Goal: Information Seeking & Learning: Learn about a topic

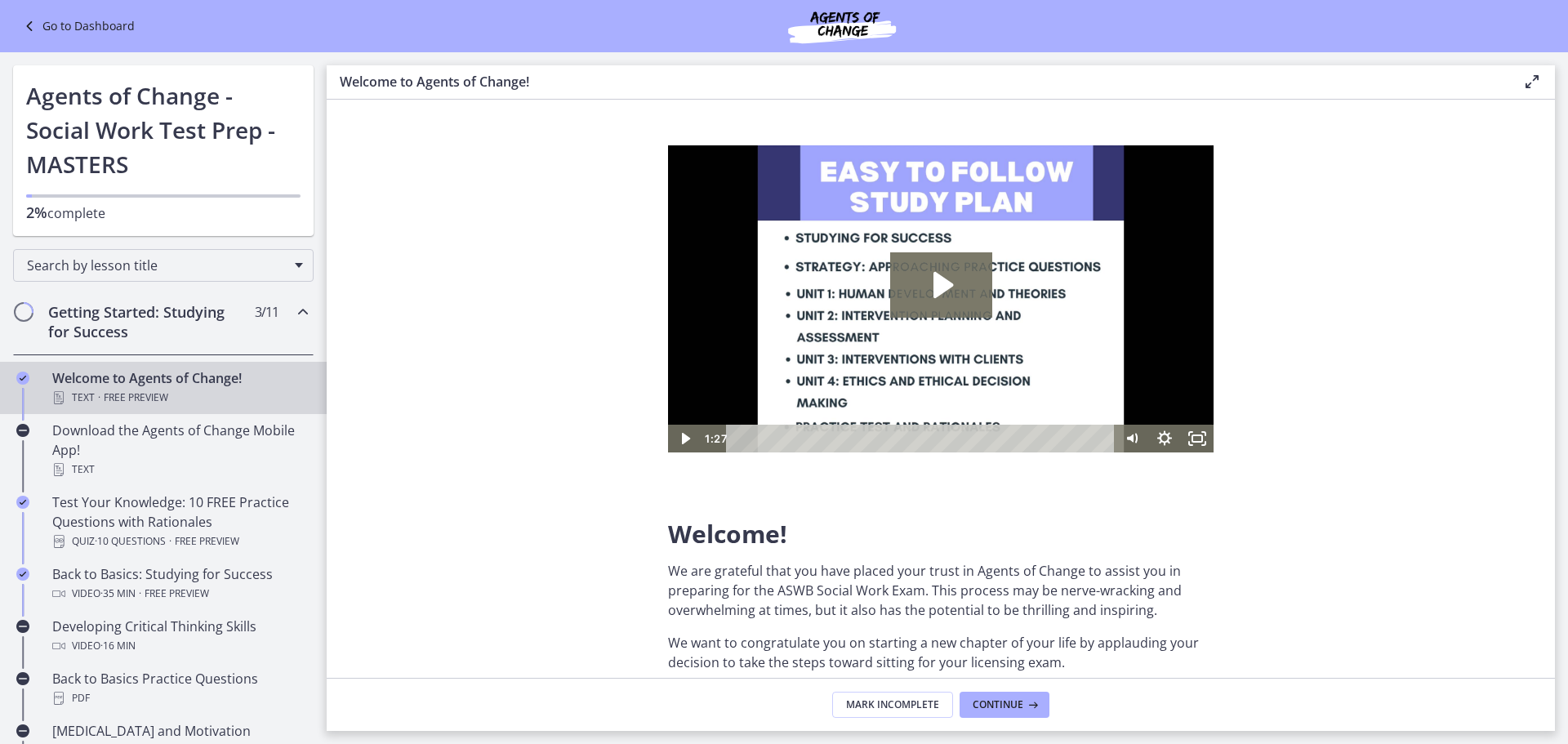
click at [99, 360] on ul "Welcome to Agents of Change! Text · Free preview Download the Agents of Change …" at bounding box center [163, 678] width 326 height 646
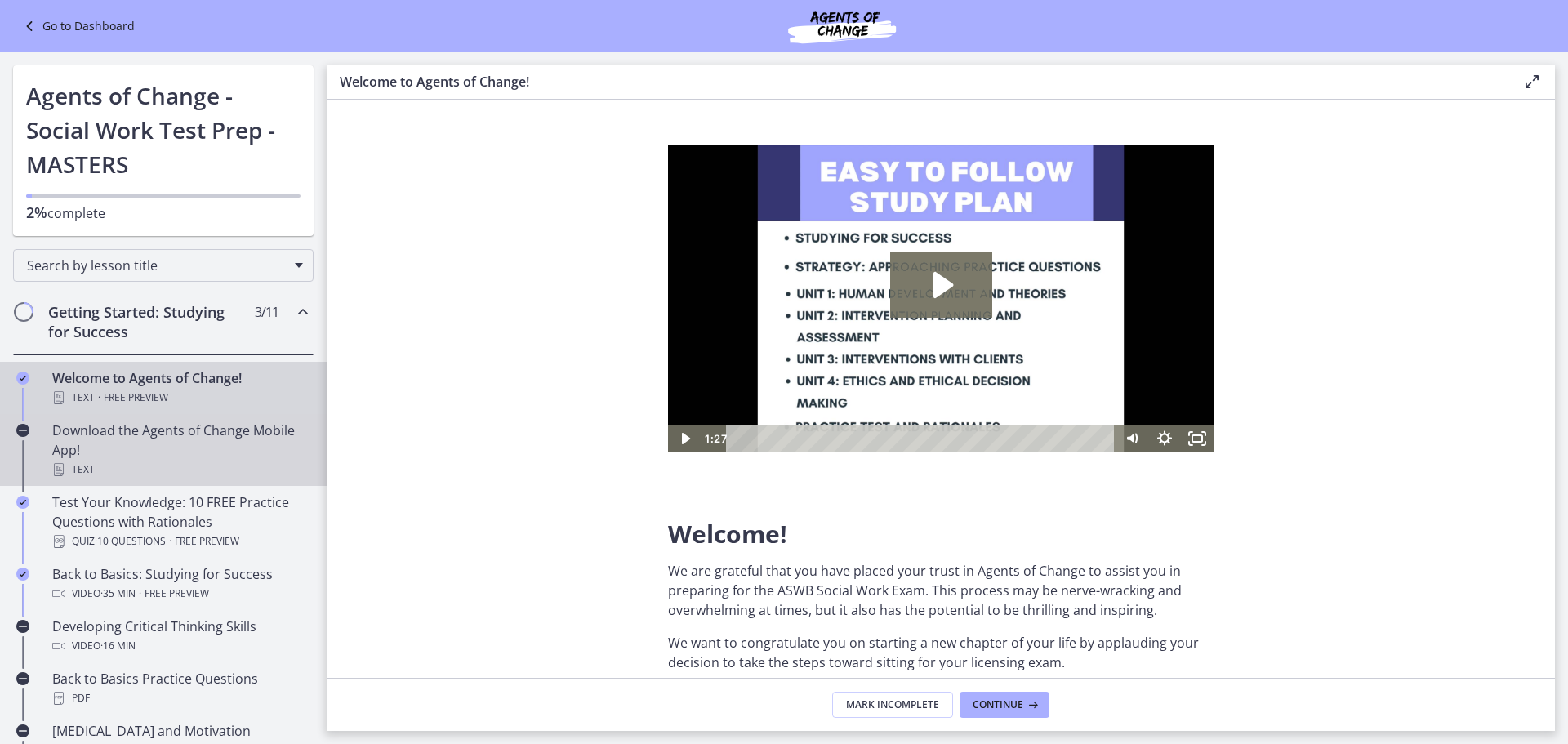
click at [151, 448] on div "Download the Agents of Change Mobile App! Text" at bounding box center [179, 450] width 254 height 59
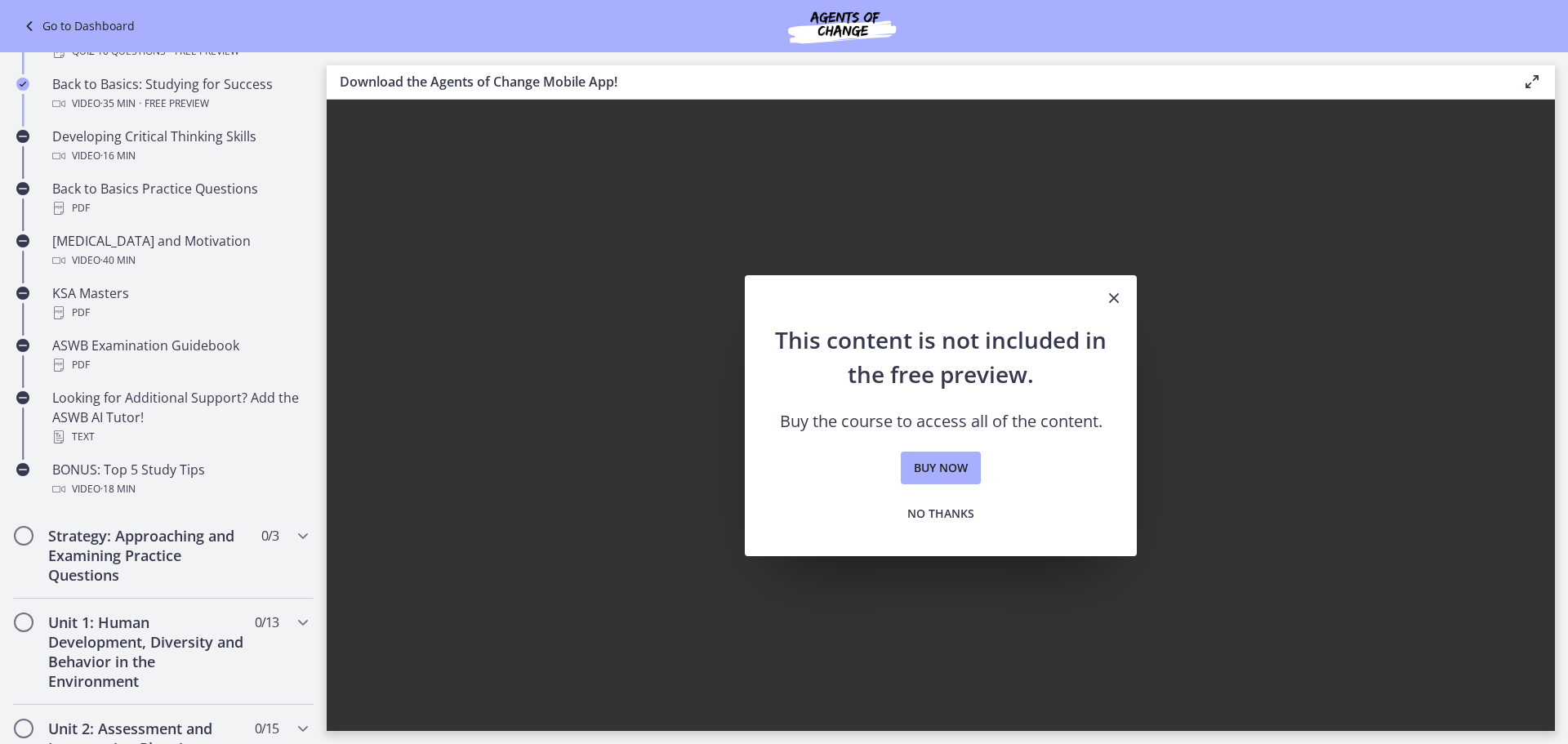
scroll to position [816, 0]
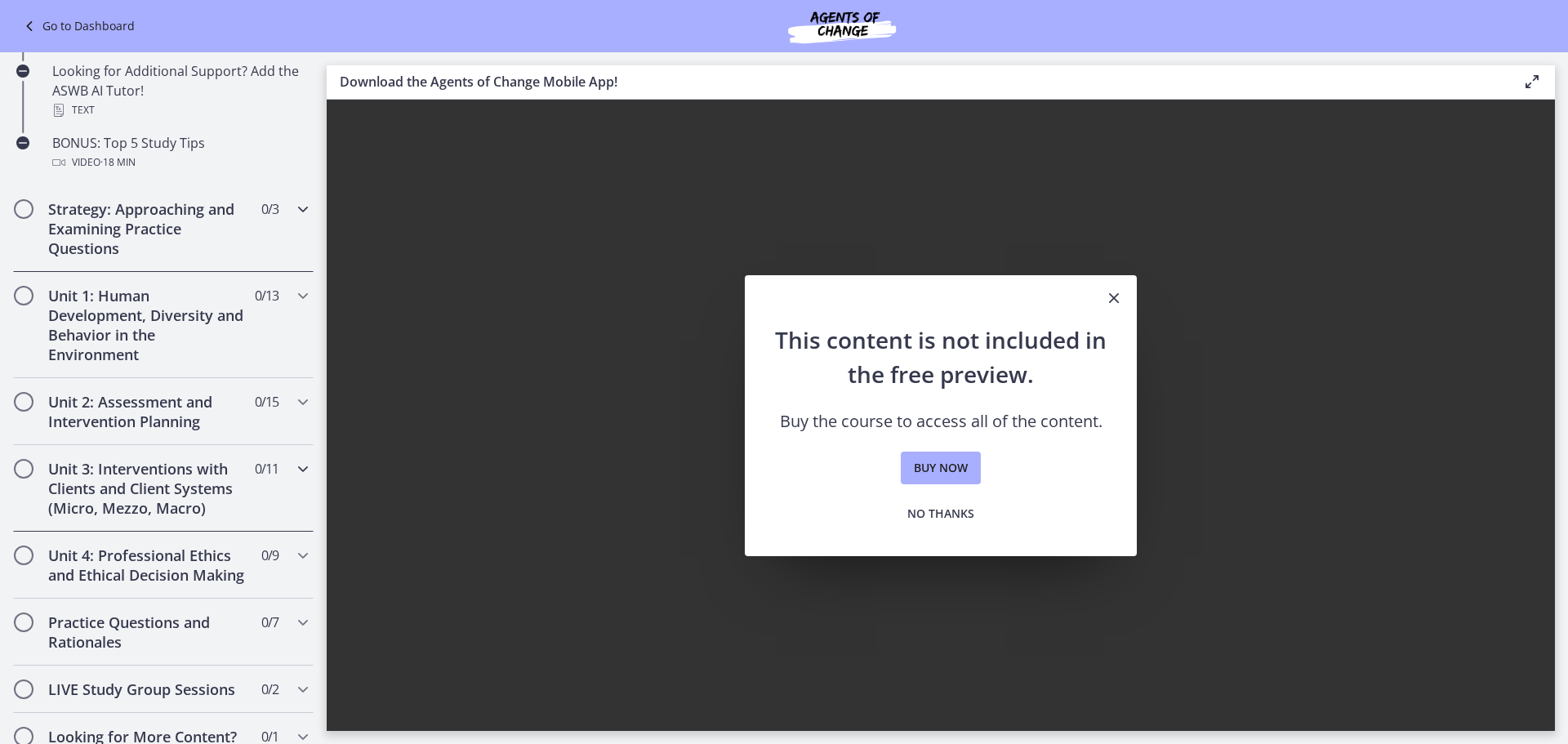
click at [178, 243] on h2 "Strategy: Approaching and Examining Practice Questions" at bounding box center [148, 229] width 199 height 59
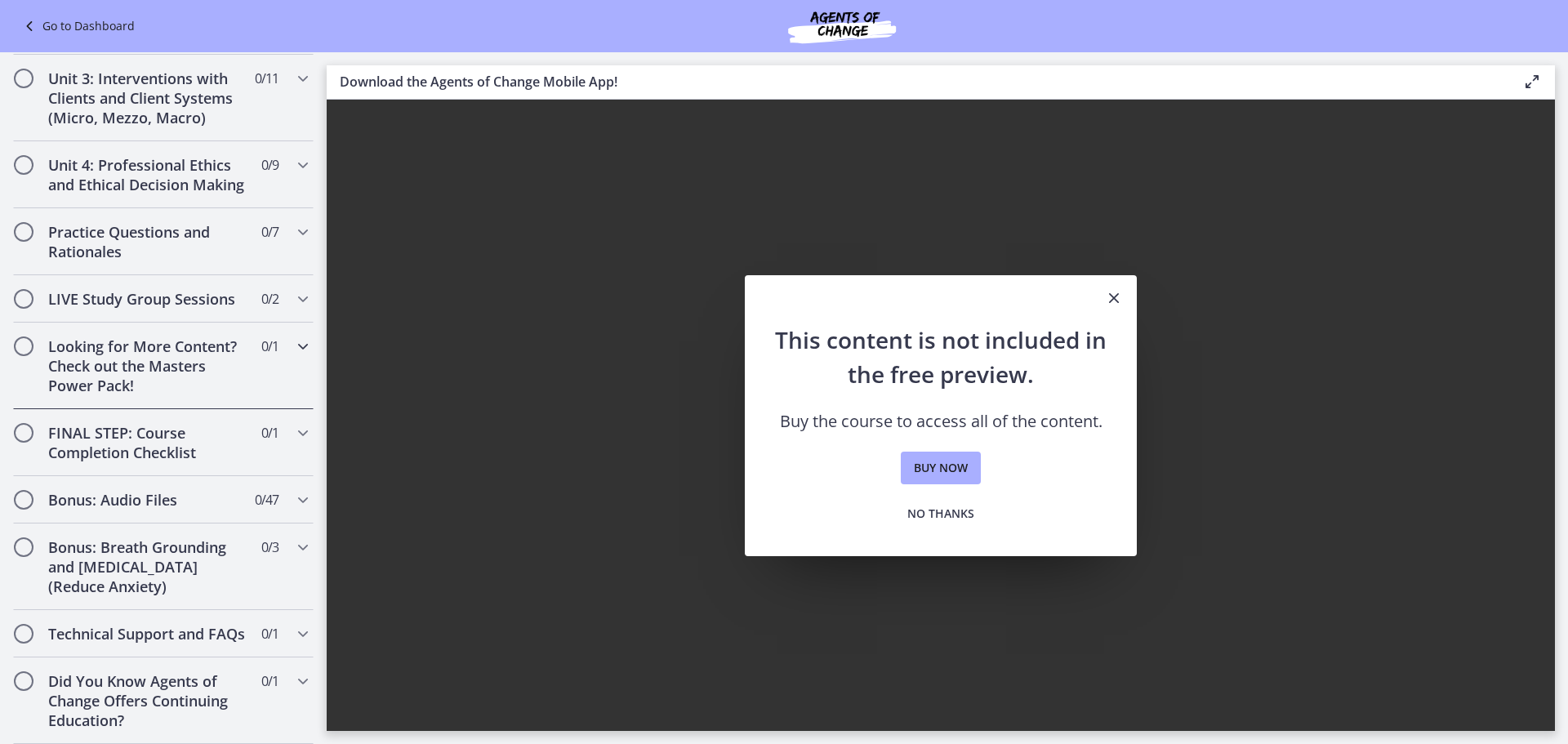
click at [181, 336] on h2 "Looking for More Content? Check out the Masters Power Pack!" at bounding box center [148, 366] width 199 height 59
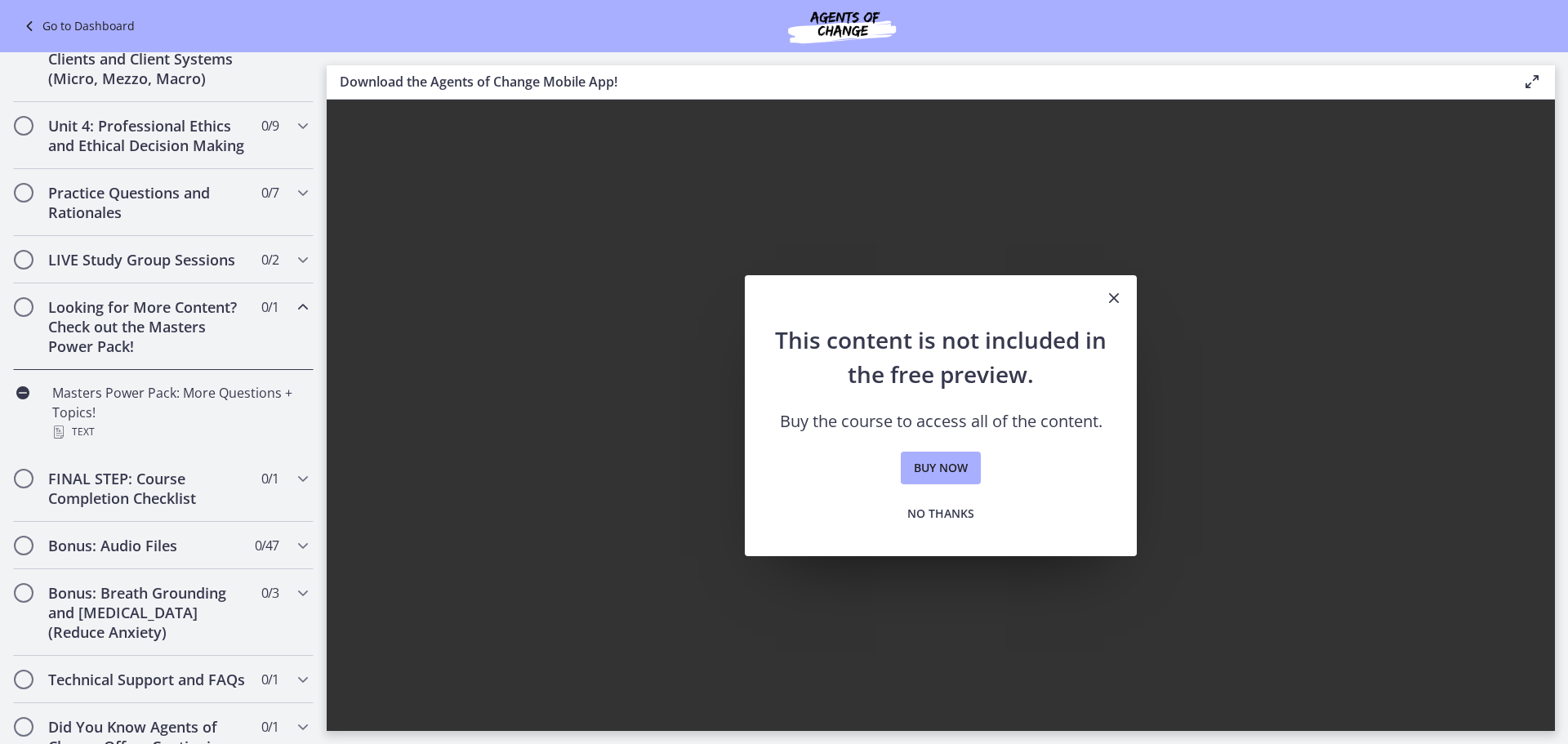
scroll to position [684, 0]
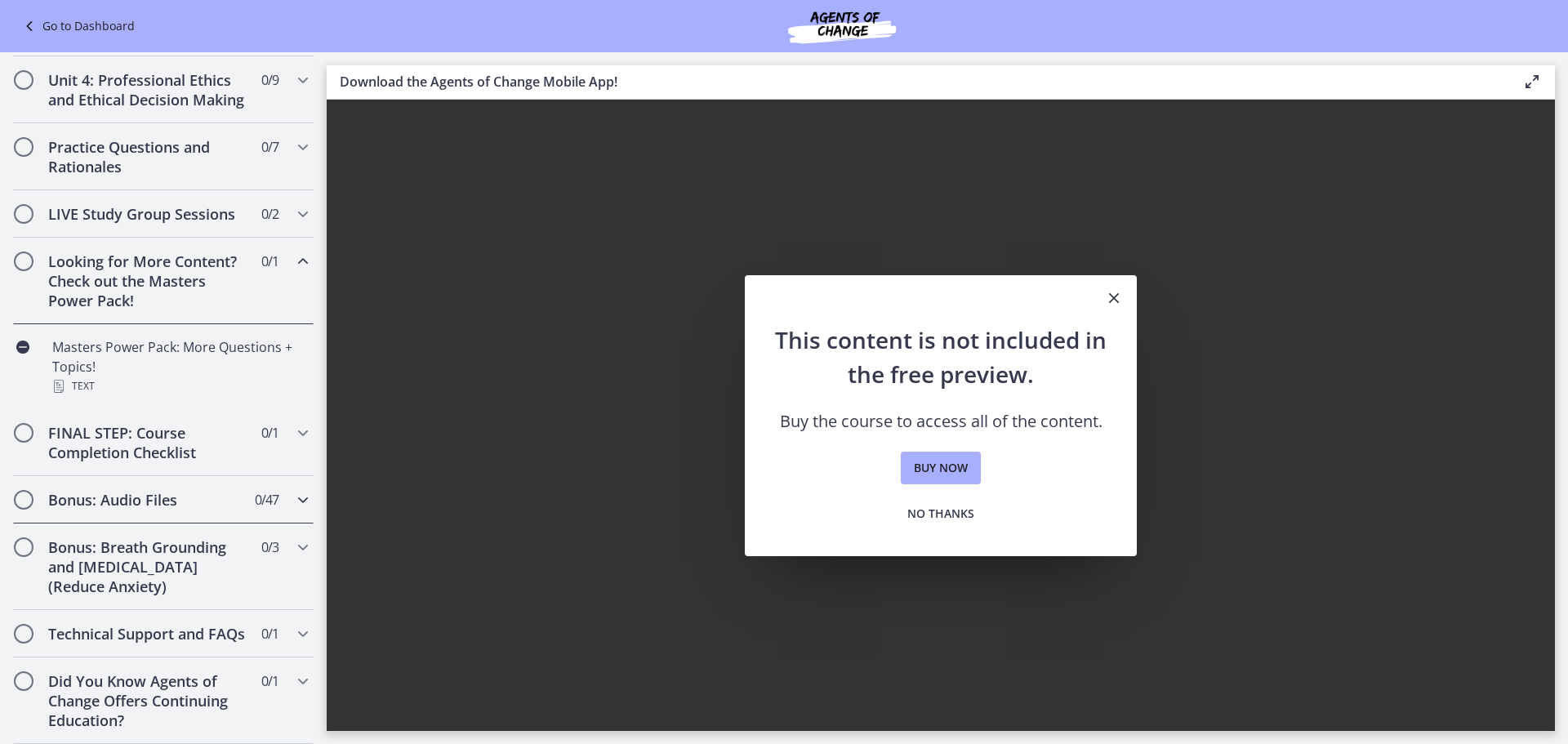
click at [168, 490] on h2 "Bonus: Audio Files" at bounding box center [148, 500] width 199 height 20
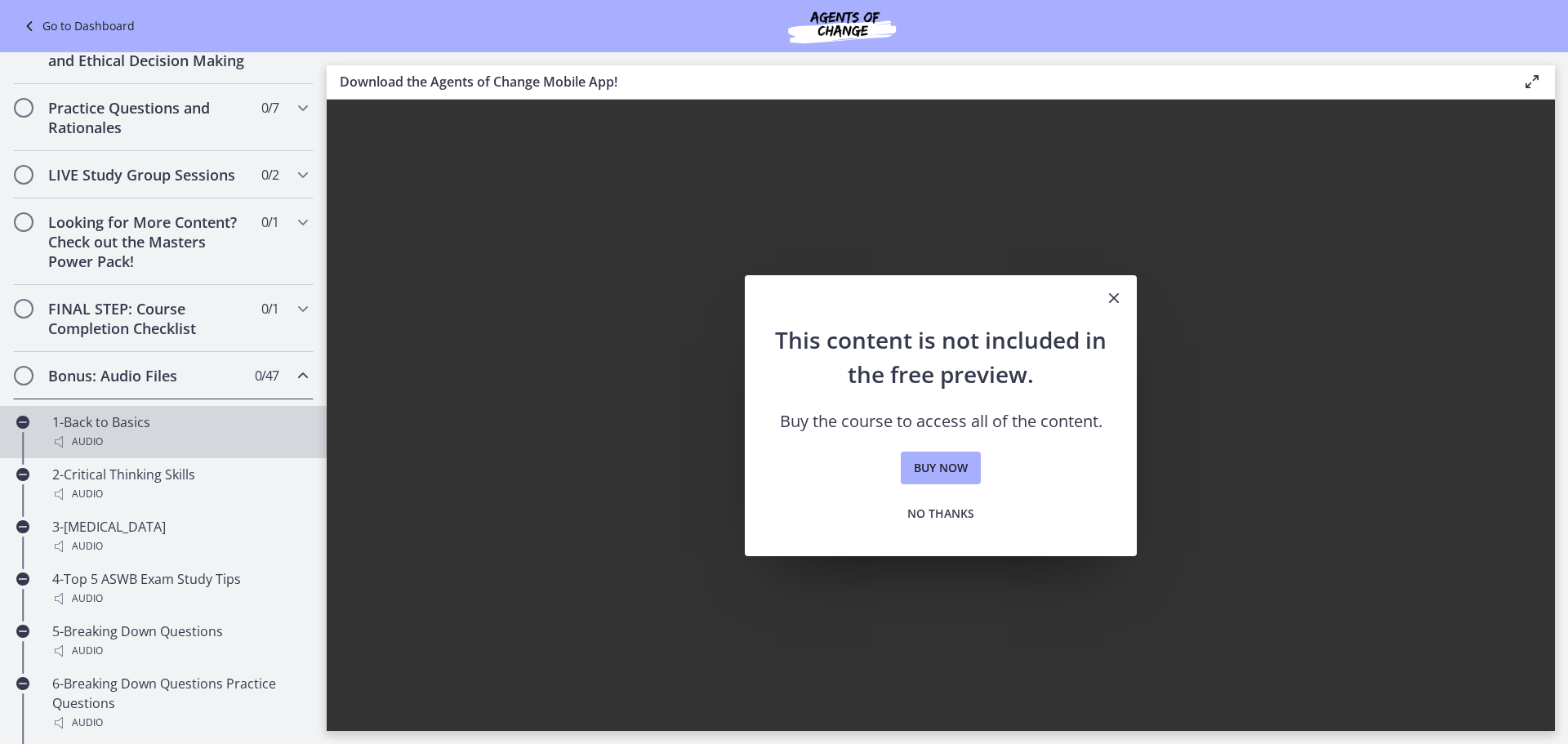
click at [167, 451] on div "Audio" at bounding box center [179, 441] width 254 height 20
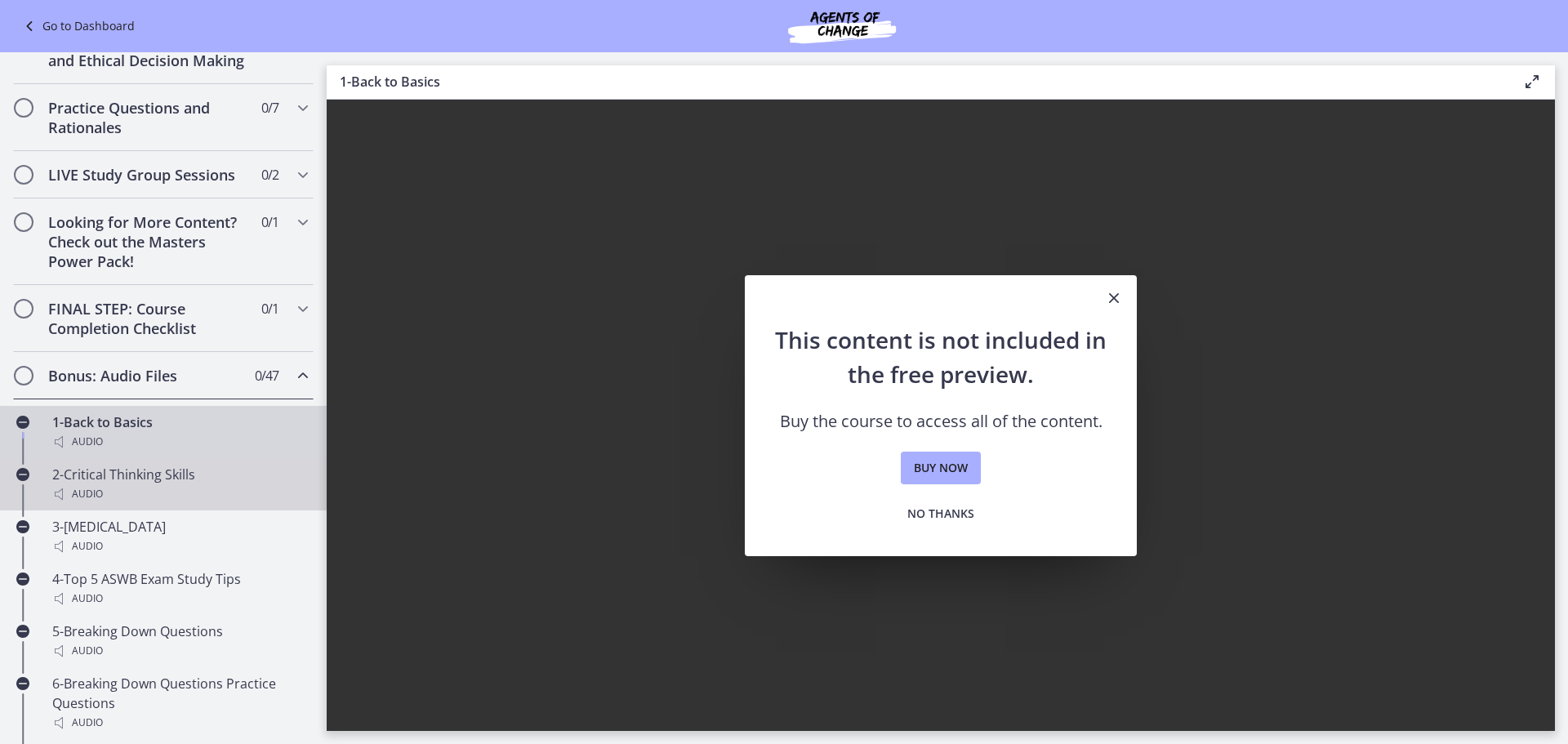
click at [161, 502] on div "2-Critical Thinking Skills Audio" at bounding box center [179, 484] width 254 height 39
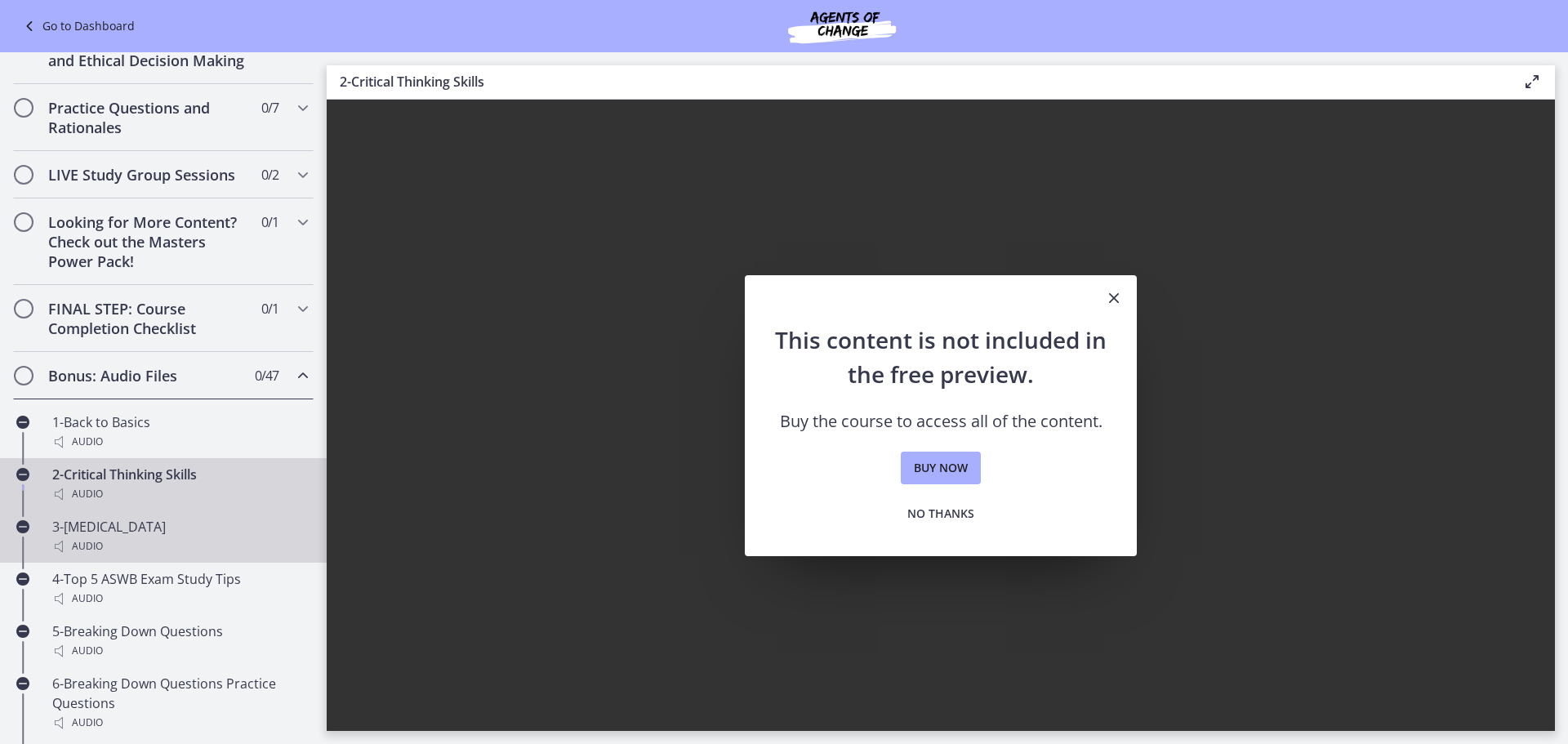
click at [160, 535] on link "3-Test Anxiety Audio" at bounding box center [163, 536] width 326 height 52
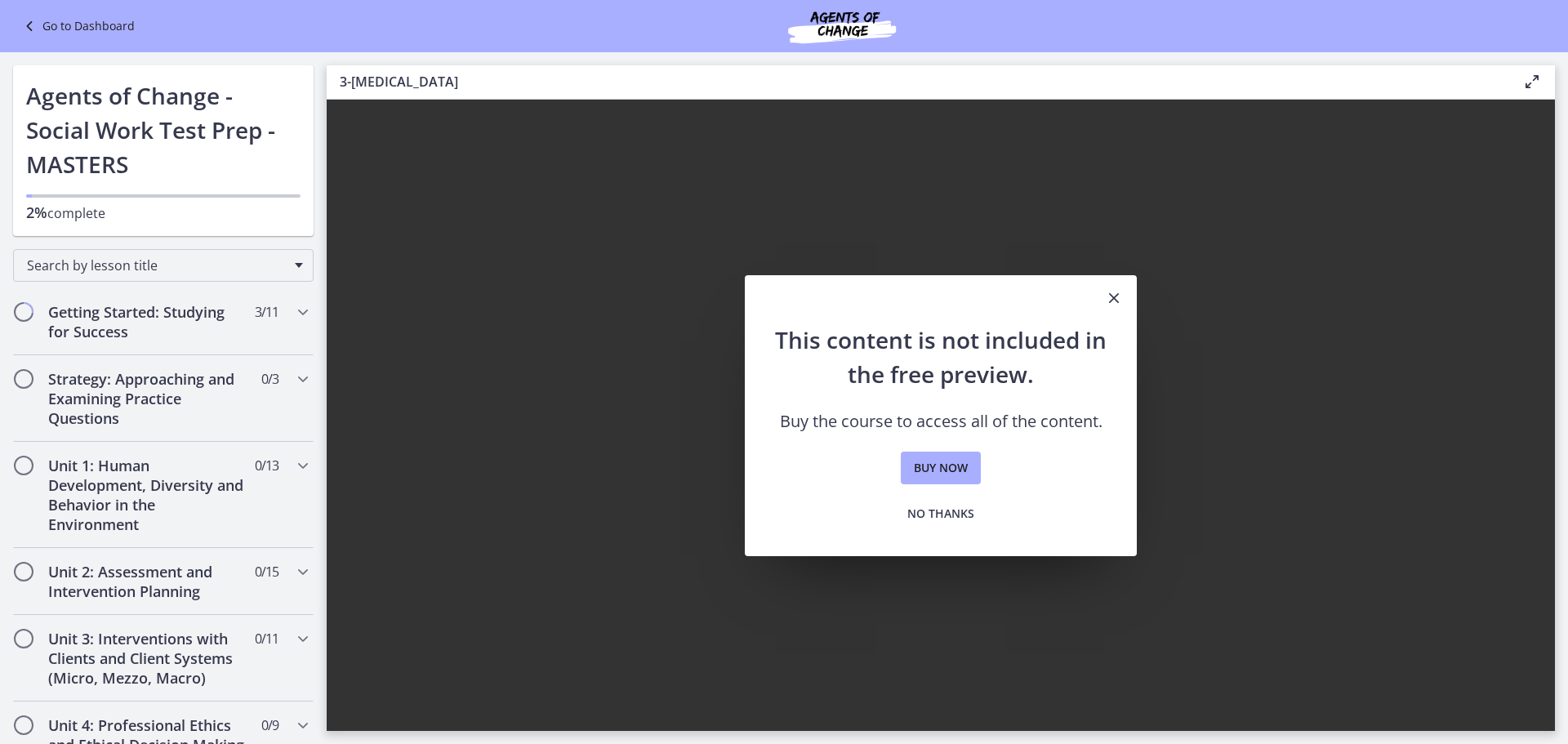
click at [30, 26] on icon at bounding box center [31, 27] width 23 height 20
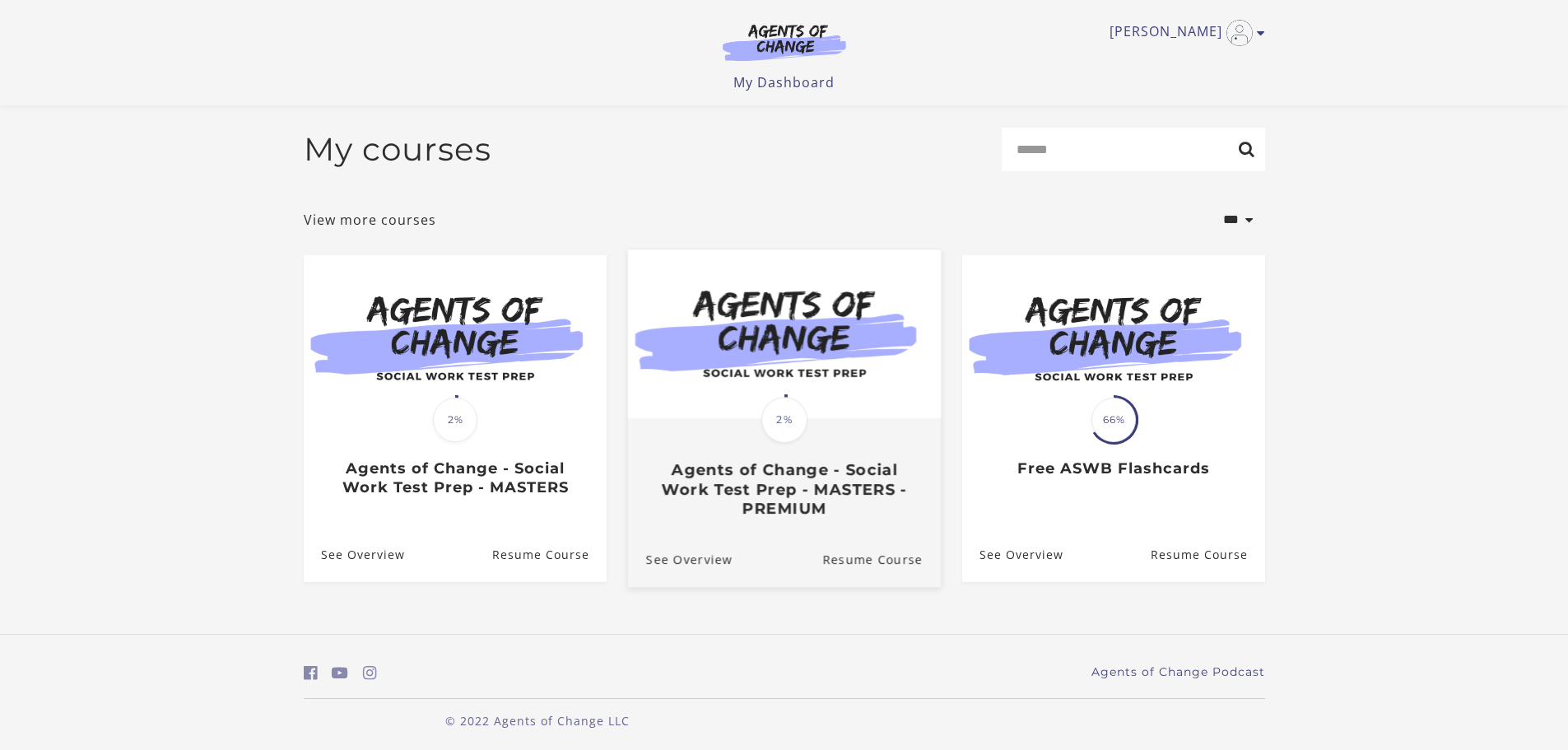
scroll to position [8, 0]
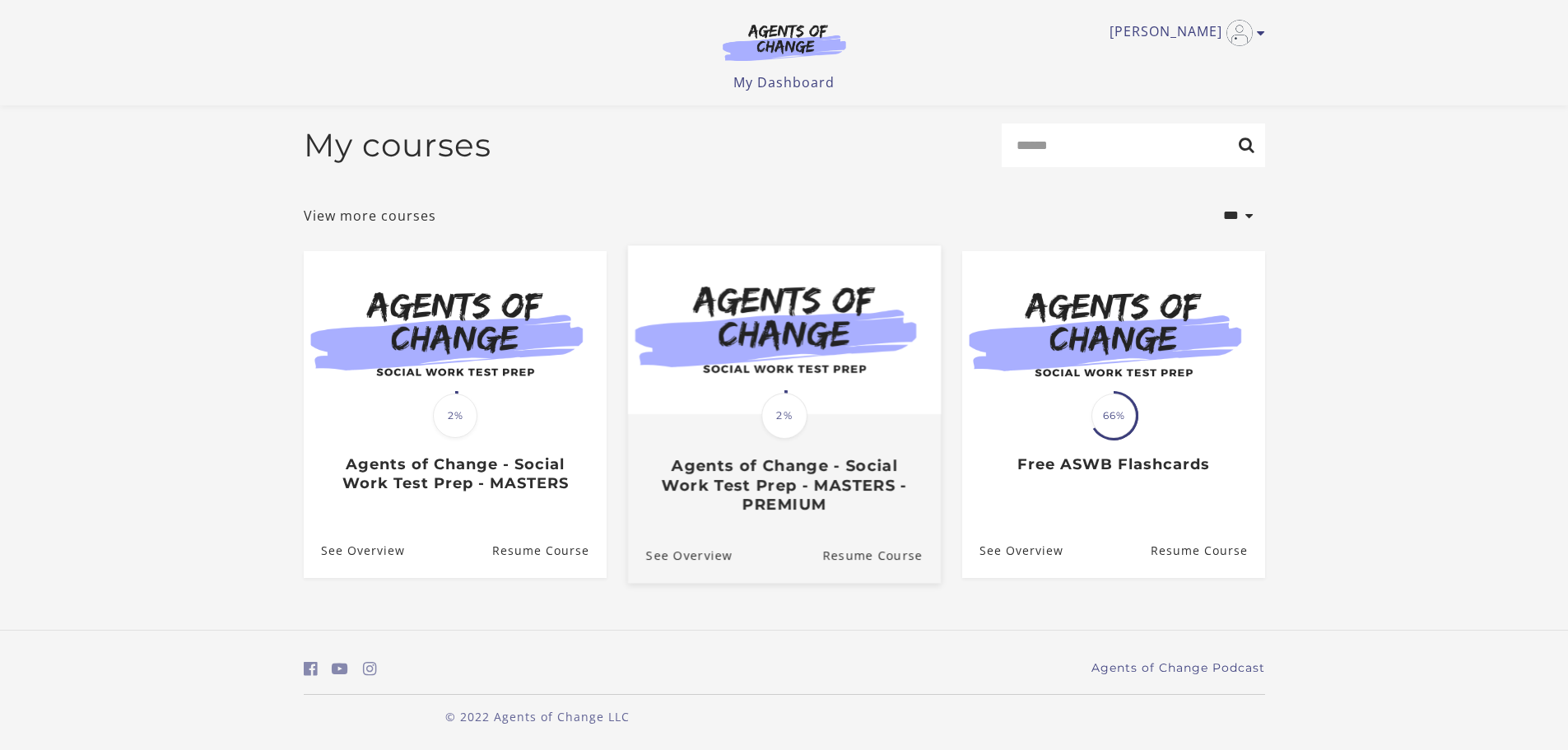
click at [779, 482] on h3 "Agents of Change - Social Work Test Prep - MASTERS - PREMIUM" at bounding box center [784, 485] width 276 height 58
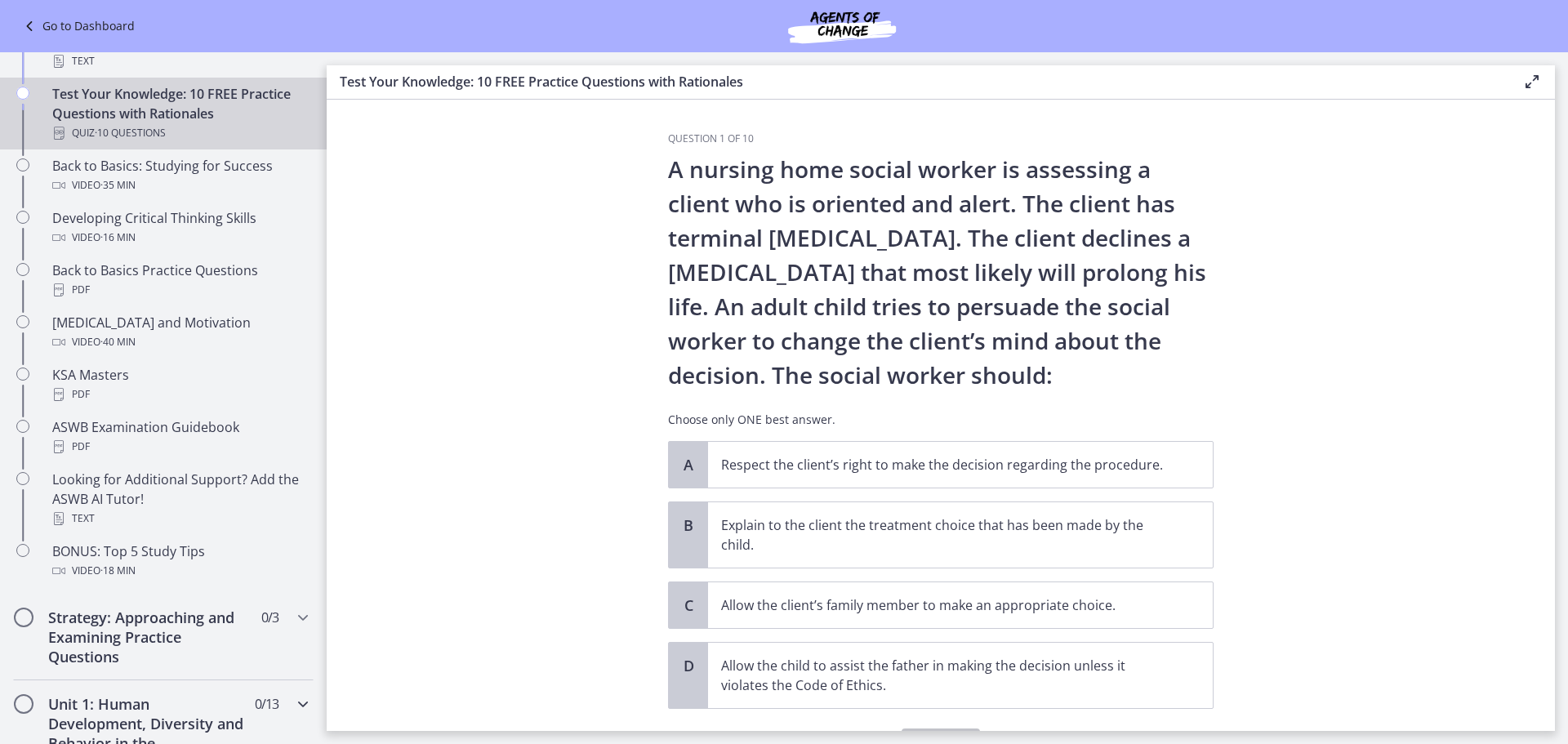
scroll to position [572, 0]
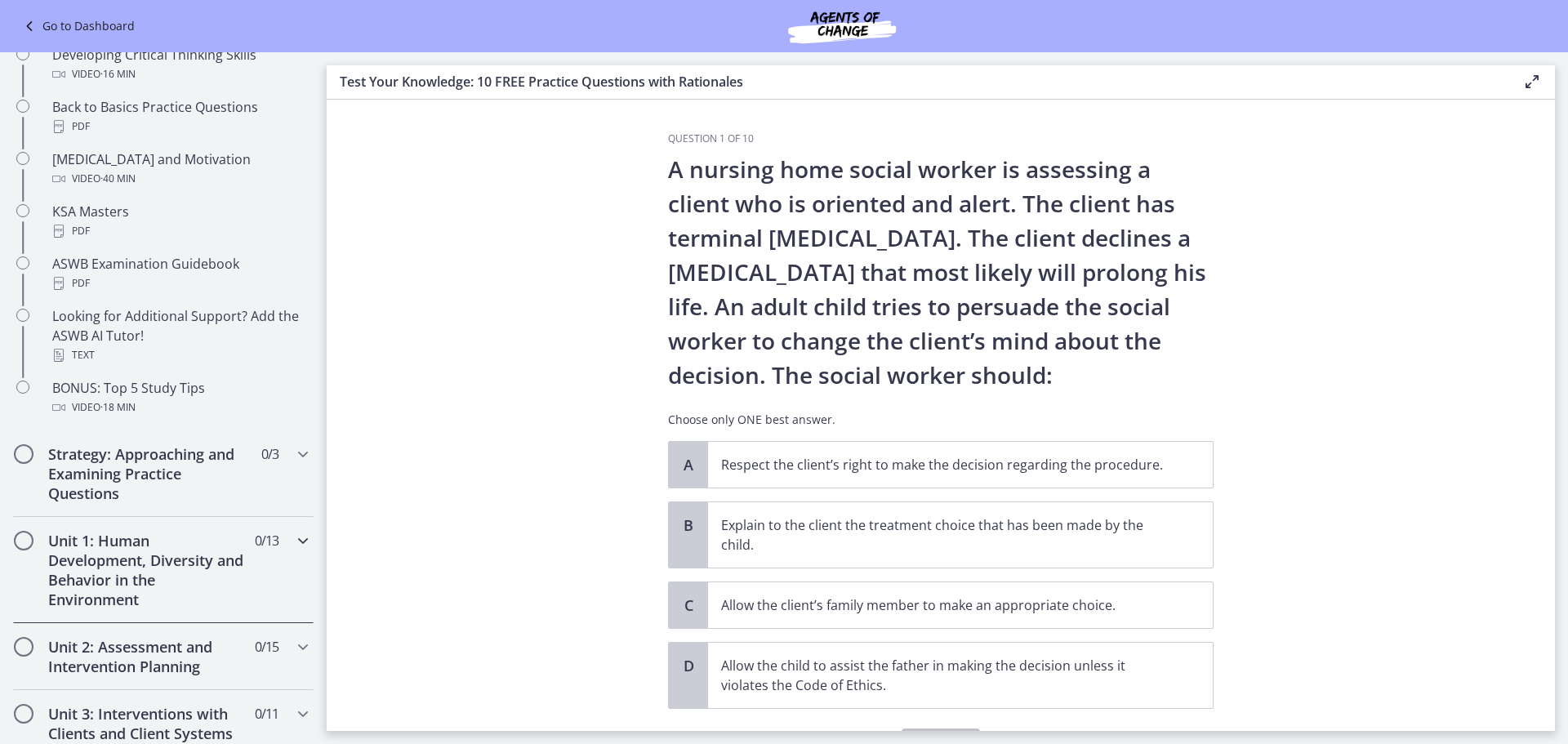
click at [186, 550] on h2 "Unit 1: Human Development, Diversity and Behavior in the Environment" at bounding box center [148, 571] width 199 height 79
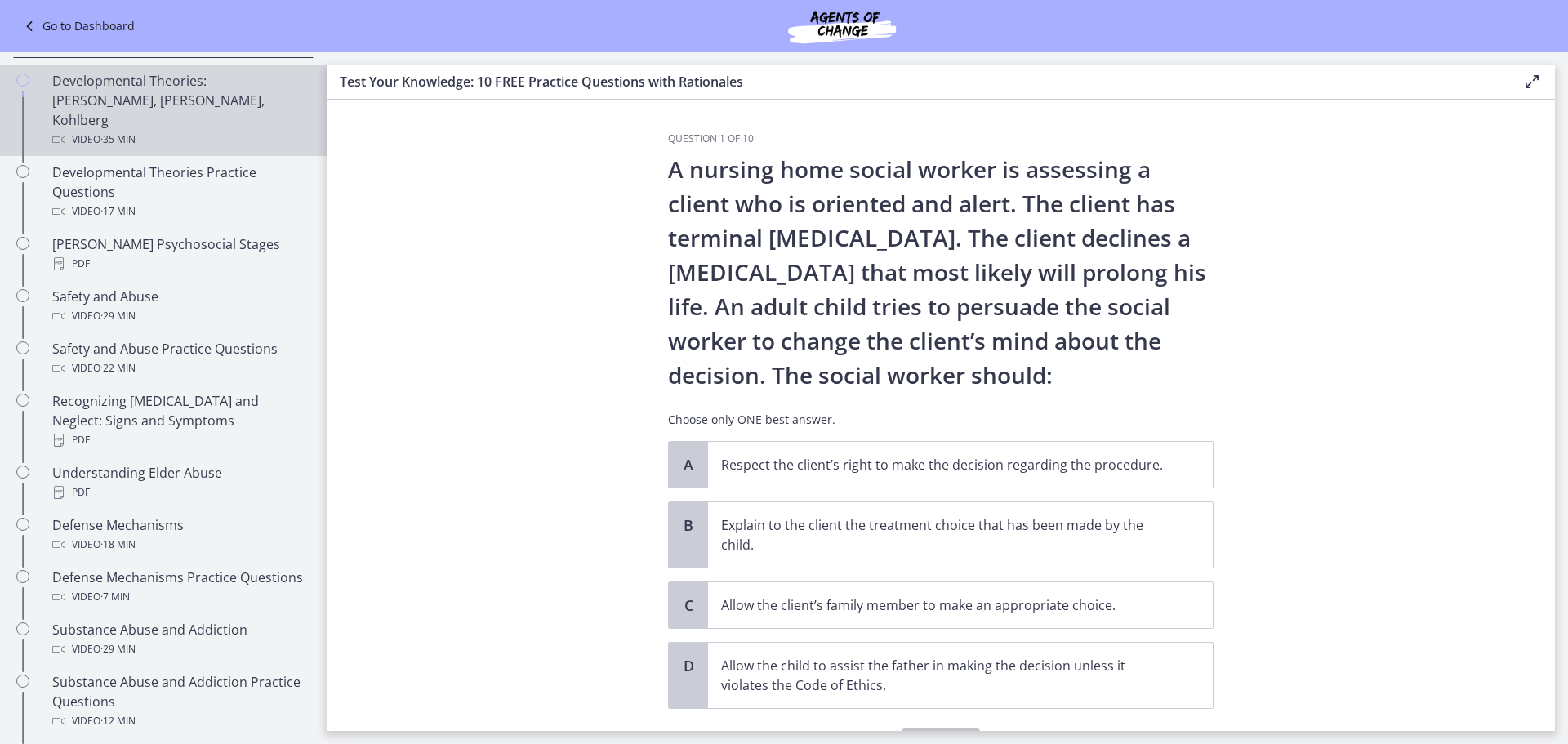
scroll to position [408, 0]
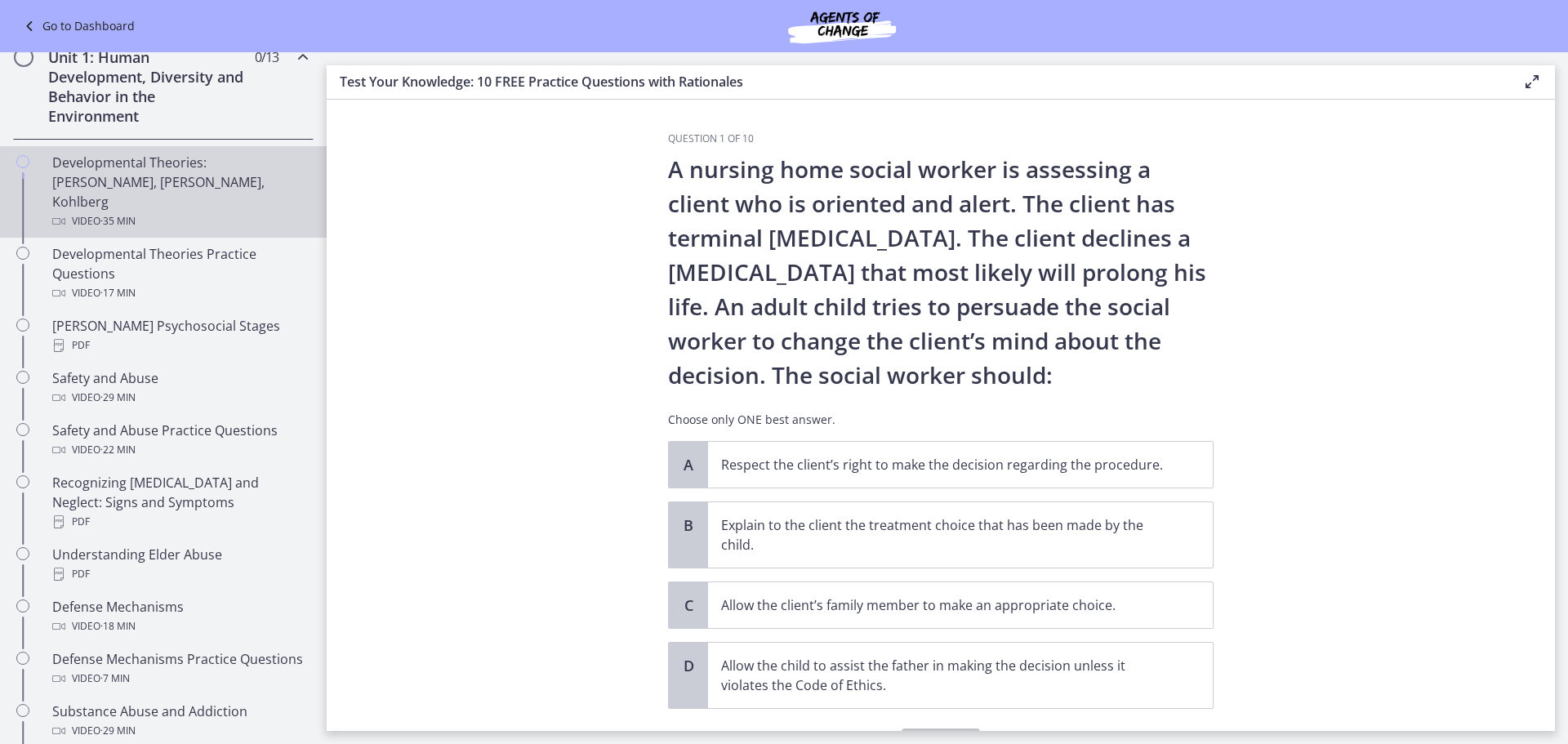
click at [205, 212] on div "Video · 35 min" at bounding box center [179, 222] width 254 height 20
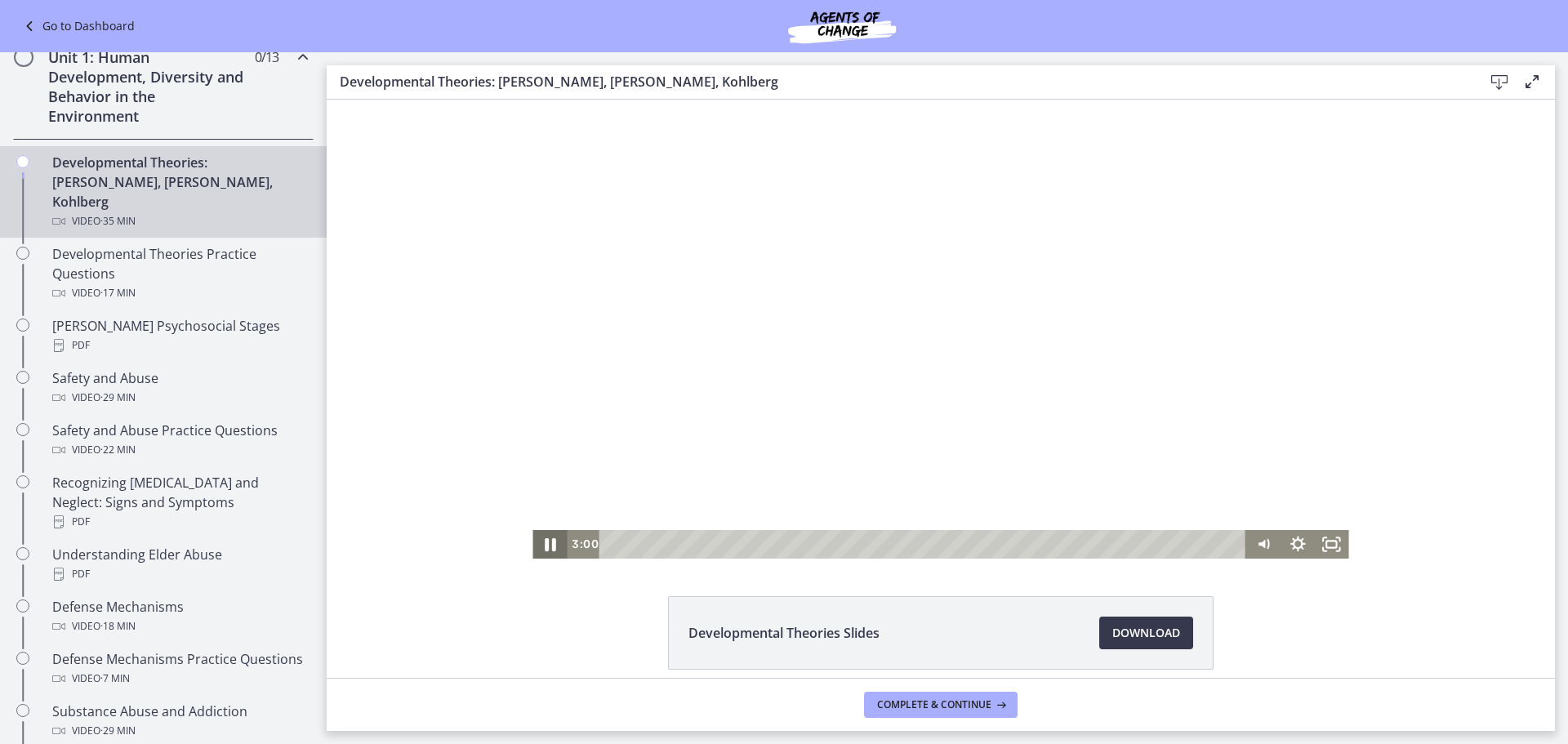
click at [543, 536] on icon "Pause" at bounding box center [549, 543] width 40 height 34
click at [544, 551] on icon "Play Video" at bounding box center [551, 544] width 34 height 29
click at [532, 536] on icon "Pause" at bounding box center [549, 544] width 34 height 29
click at [547, 544] on icon "Play Video" at bounding box center [551, 544] width 9 height 12
click at [747, 544] on div "7:59" at bounding box center [924, 544] width 626 height 29
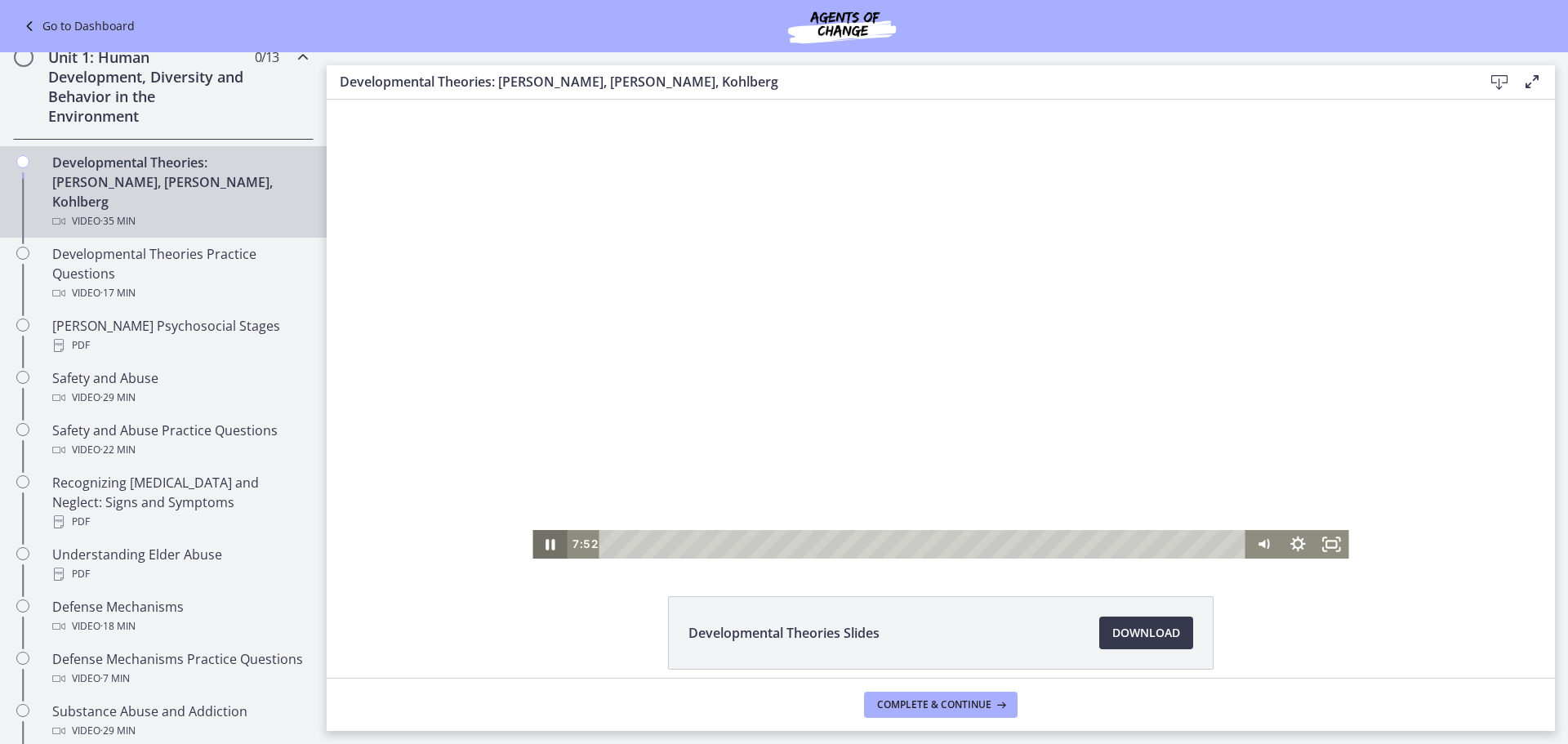
click at [550, 546] on icon "Pause" at bounding box center [549, 544] width 34 height 29
click at [753, 541] on div "8:10" at bounding box center [924, 544] width 626 height 29
click at [755, 542] on div "Playbar" at bounding box center [759, 545] width 10 height 10
click at [547, 545] on icon "Play Video" at bounding box center [551, 544] width 9 height 12
click at [545, 545] on icon "Pause" at bounding box center [549, 544] width 9 height 11
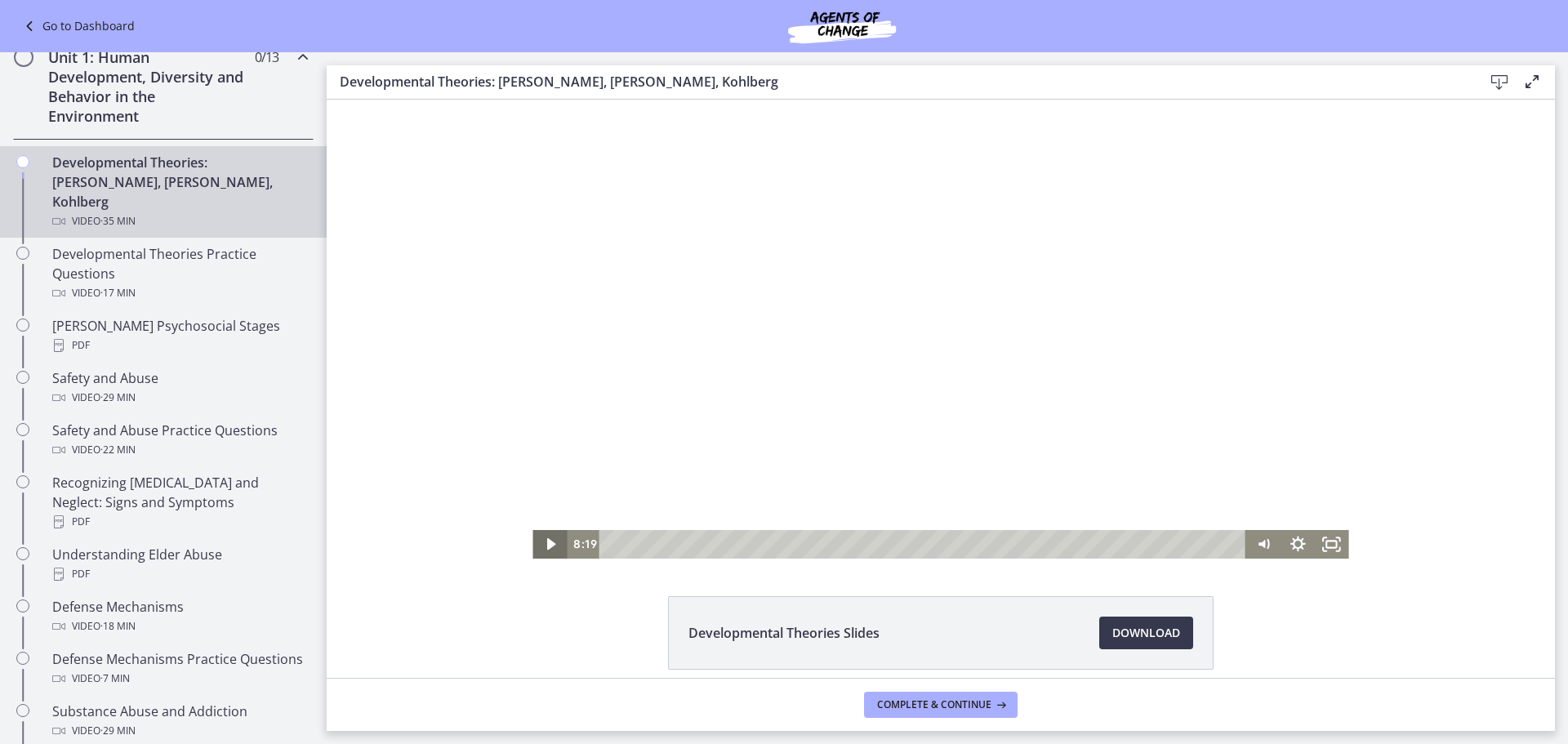
click at [547, 545] on icon "Play Video" at bounding box center [551, 544] width 9 height 12
click at [538, 532] on icon "Pause" at bounding box center [549, 543] width 40 height 34
